Goal: Register for event/course

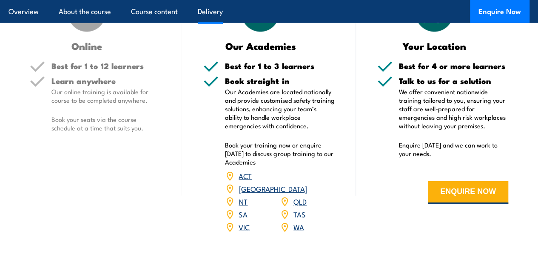
scroll to position [1298, 0]
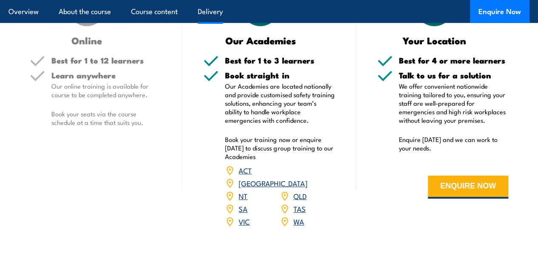
click at [306, 188] on link "[GEOGRAPHIC_DATA]" at bounding box center [273, 182] width 69 height 10
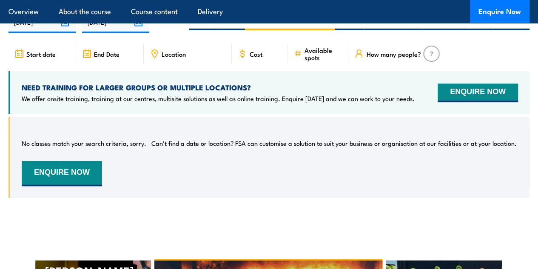
scroll to position [1617, 0]
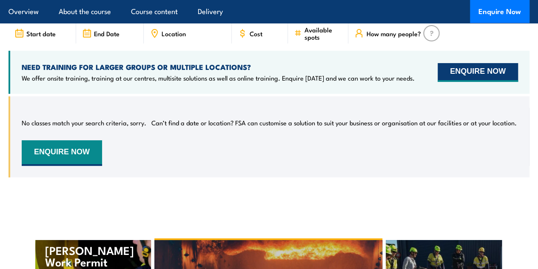
click at [515, 82] on button "ENQUIRE NOW" at bounding box center [478, 72] width 80 height 19
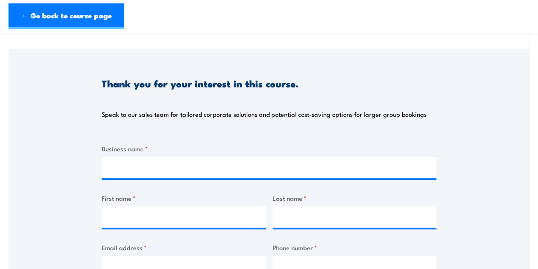
scroll to position [162, 0]
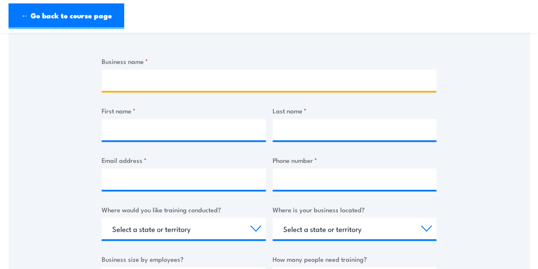
click at [205, 75] on input "Business name *" at bounding box center [269, 79] width 335 height 21
type input "N/A"
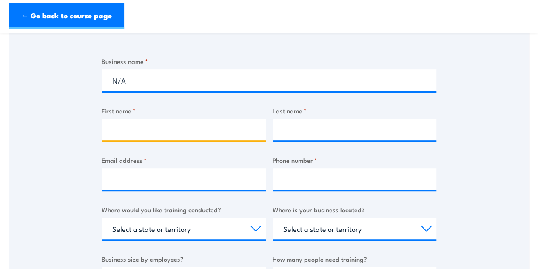
click at [142, 129] on input "First name *" at bounding box center [184, 129] width 164 height 21
type input "[PERSON_NAME]"
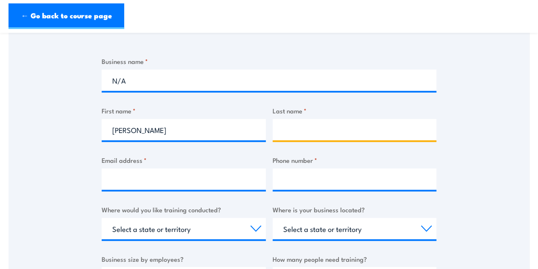
type input "Swan"
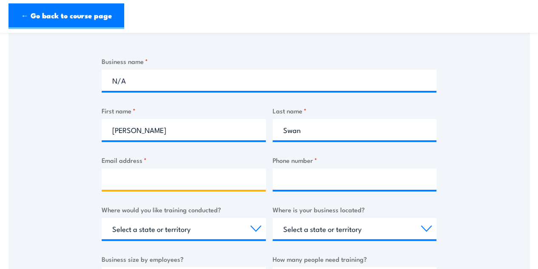
type input "ari.swan@sydstu.catholic.edu.au"
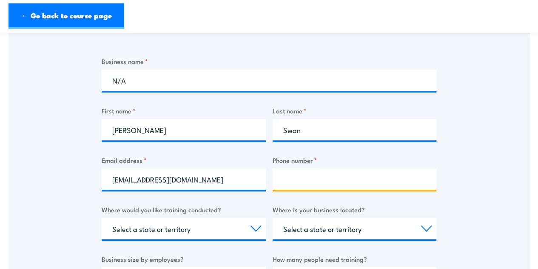
type input "0480104991"
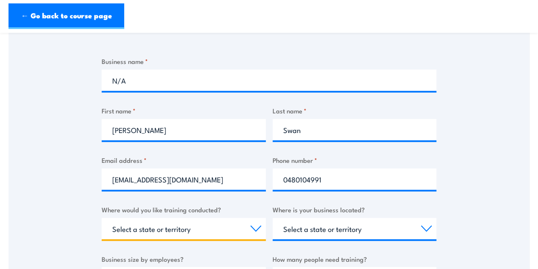
select select "[GEOGRAPHIC_DATA]"
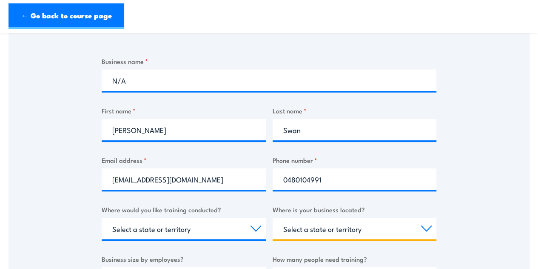
select select "[GEOGRAPHIC_DATA]"
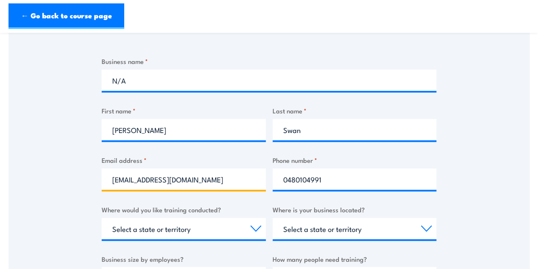
click at [223, 178] on input "ari.swan@sydstu.catholic.edu.au" at bounding box center [184, 178] width 164 height 21
type input "[EMAIL_ADDRESS][DOMAIN_NAME]"
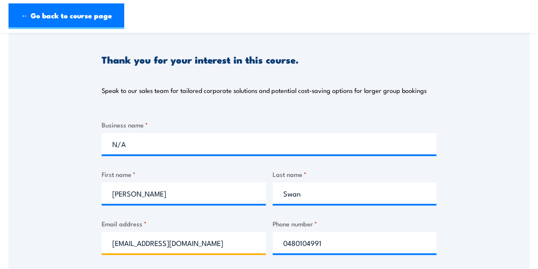
scroll to position [97, 0]
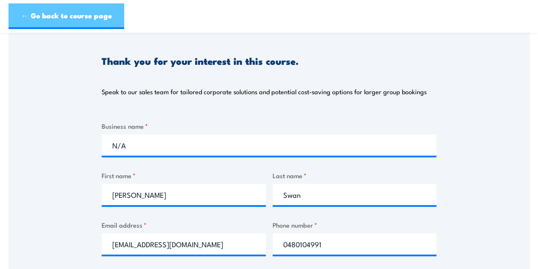
click at [100, 22] on link "← Go back to course page" at bounding box center [67, 16] width 116 height 26
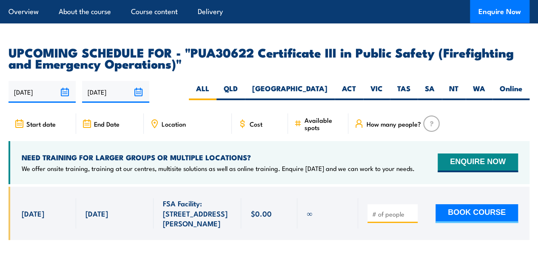
scroll to position [1527, 0]
click at [326, 100] on label "[GEOGRAPHIC_DATA]" at bounding box center [290, 91] width 90 height 17
click at [328, 89] on input "[GEOGRAPHIC_DATA]" at bounding box center [331, 86] width 6 height 6
radio input "true"
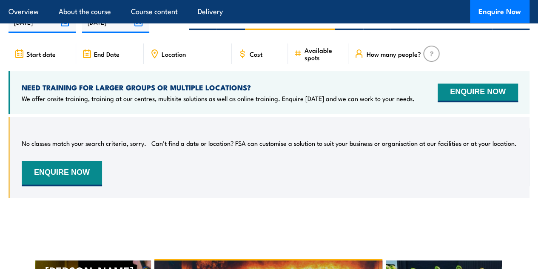
scroll to position [1617, 0]
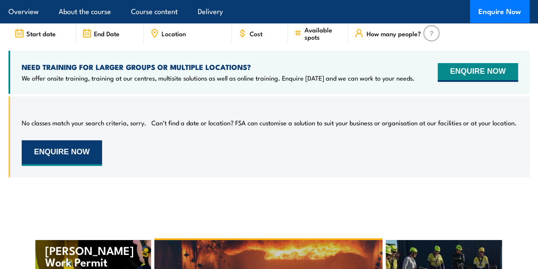
click at [91, 166] on button "ENQUIRE NOW" at bounding box center [62, 153] width 80 height 26
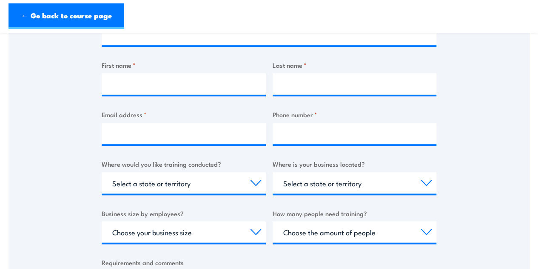
scroll to position [196, 0]
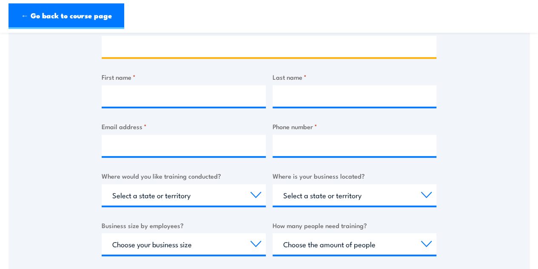
click at [151, 50] on input "Business name *" at bounding box center [269, 46] width 335 height 21
type input "N/A"
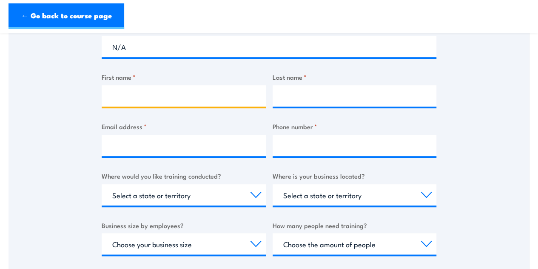
click at [169, 91] on input "First name *" at bounding box center [184, 95] width 164 height 21
type input "[PERSON_NAME]"
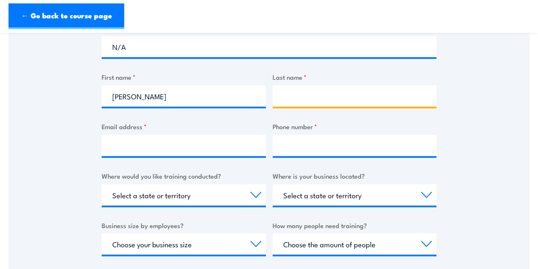
type input "Swan"
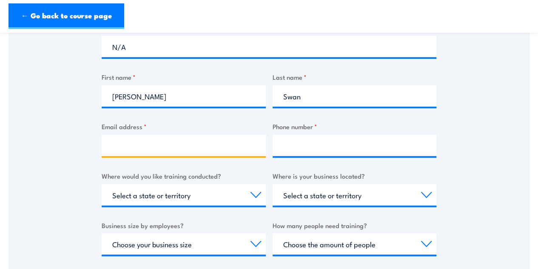
type input "[EMAIL_ADDRESS][DOMAIN_NAME]"
type input "0480104991"
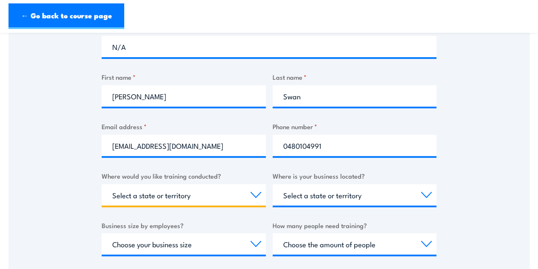
select select "[GEOGRAPHIC_DATA]"
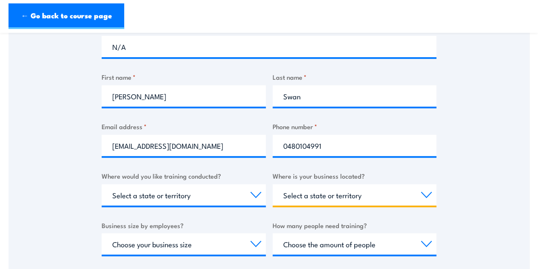
select select "[GEOGRAPHIC_DATA]"
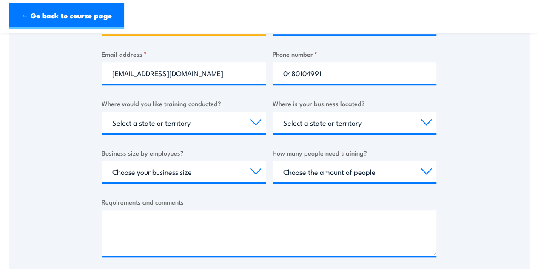
scroll to position [283, 0]
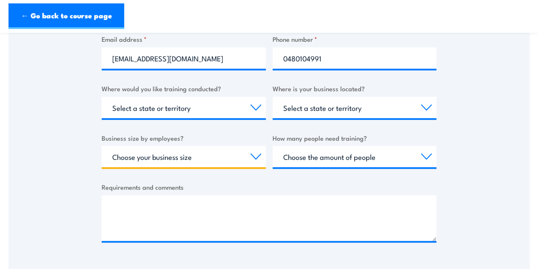
click at [185, 155] on select "Choose your business size 1 to 19 20 to 199 200+" at bounding box center [184, 156] width 164 height 21
select select "1 to 19"
click at [102, 146] on select "Choose your business size 1 to 19 20 to 199 200+" at bounding box center [184, 156] width 164 height 21
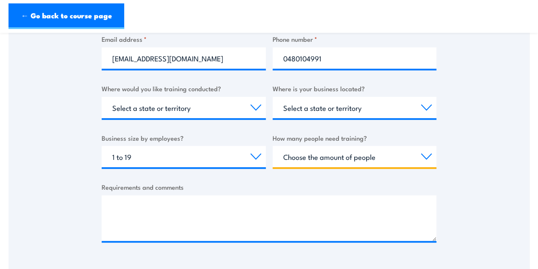
click at [337, 157] on select "Choose the amount of people 1 to 4 5 to 19 20+" at bounding box center [355, 156] width 164 height 21
select select "1 to 4"
click at [273, 146] on select "Choose the amount of people 1 to 4 5 to 19 20+" at bounding box center [355, 156] width 164 height 21
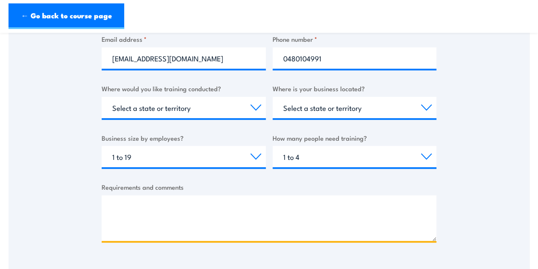
click at [266, 206] on textarea "Requirements and comments" at bounding box center [269, 218] width 335 height 46
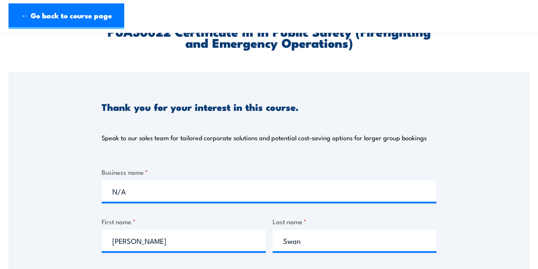
scroll to position [52, 0]
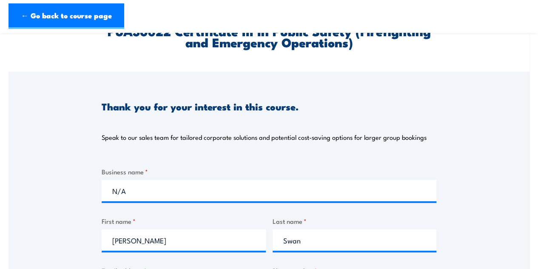
type textarea "I think I did this wrong is their any way I anlone can obtain this, as I need i…"
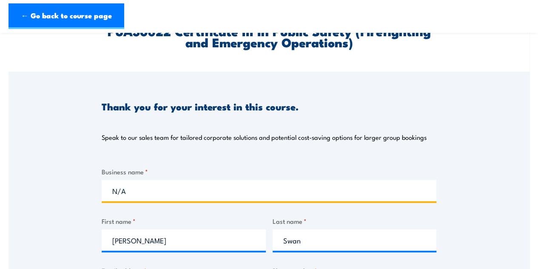
click at [222, 194] on input "N/A" at bounding box center [269, 190] width 335 height 21
type input "M"
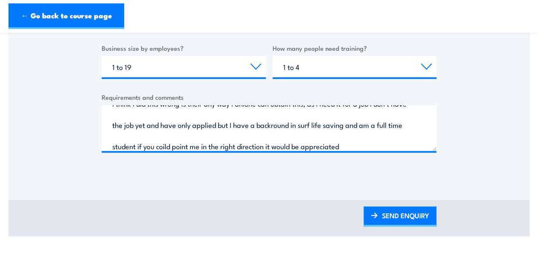
scroll to position [374, 0]
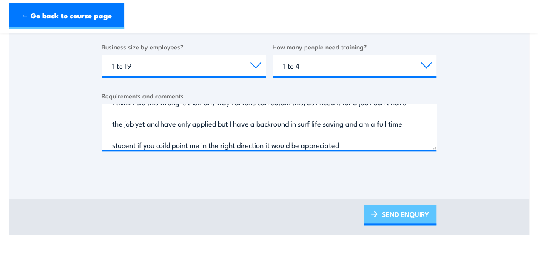
type input "N/a"
click at [396, 220] on link "SEND ENQUIRY" at bounding box center [400, 215] width 73 height 20
click at [406, 205] on link "SEND ENQUIRY" at bounding box center [400, 215] width 73 height 20
click at [379, 219] on link "SEND ENQUIRY" at bounding box center [400, 215] width 73 height 20
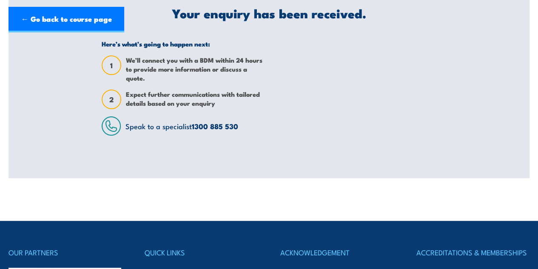
scroll to position [0, 0]
